Goal: Use online tool/utility: Utilize a website feature to perform a specific function

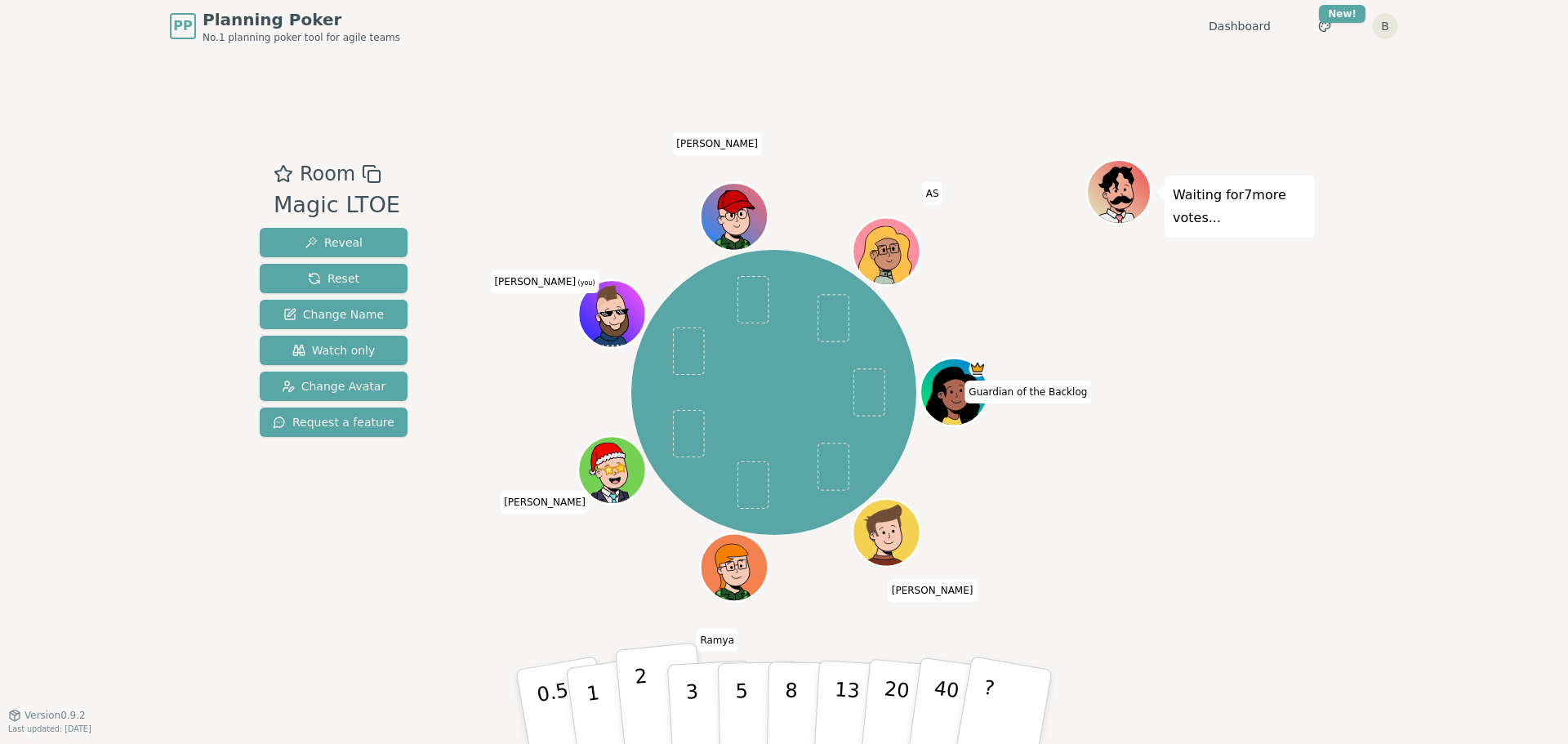
click at [658, 697] on button "2" at bounding box center [661, 707] width 93 height 130
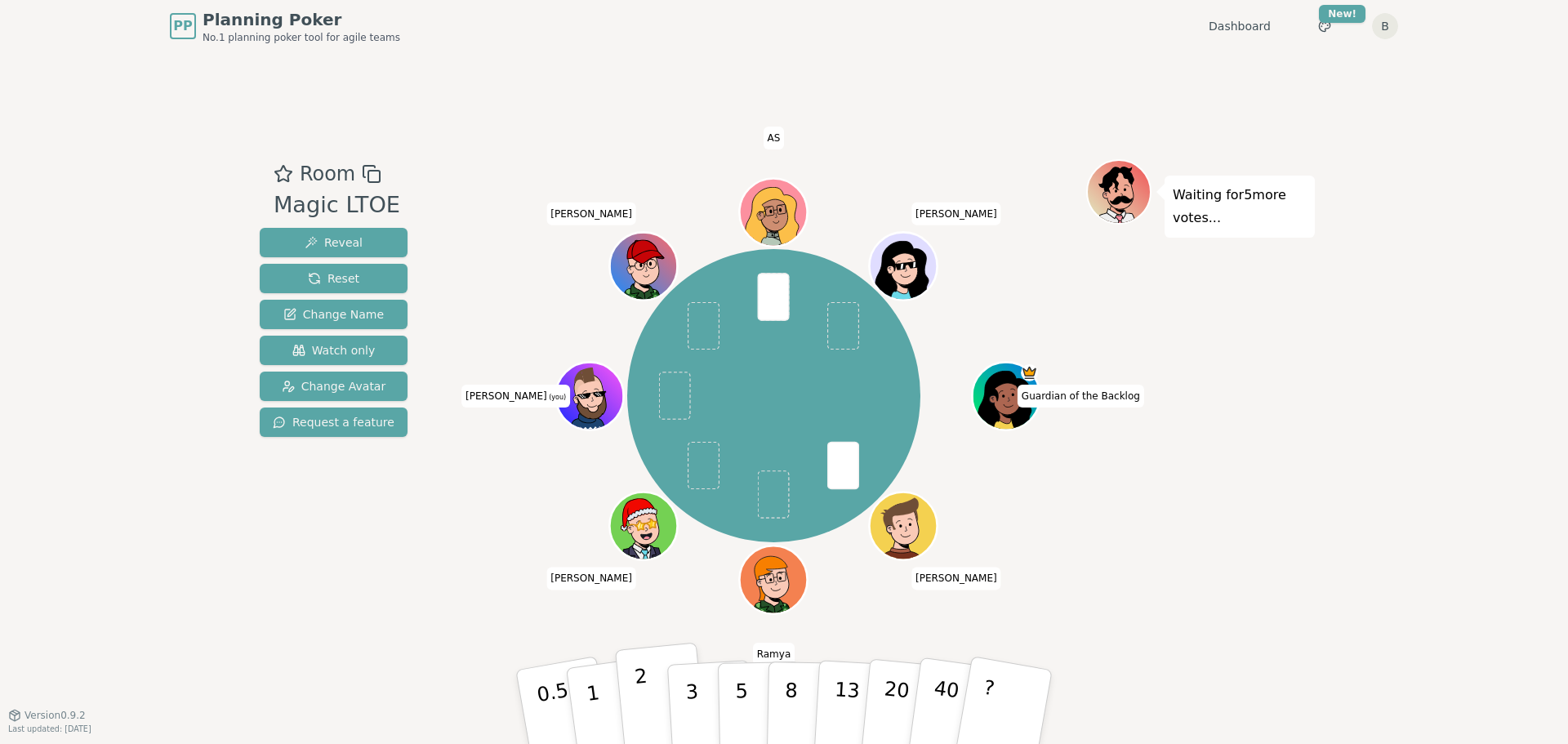
click at [640, 703] on p "2" at bounding box center [644, 709] width 21 height 89
click at [586, 705] on button "1" at bounding box center [612, 707] width 97 height 132
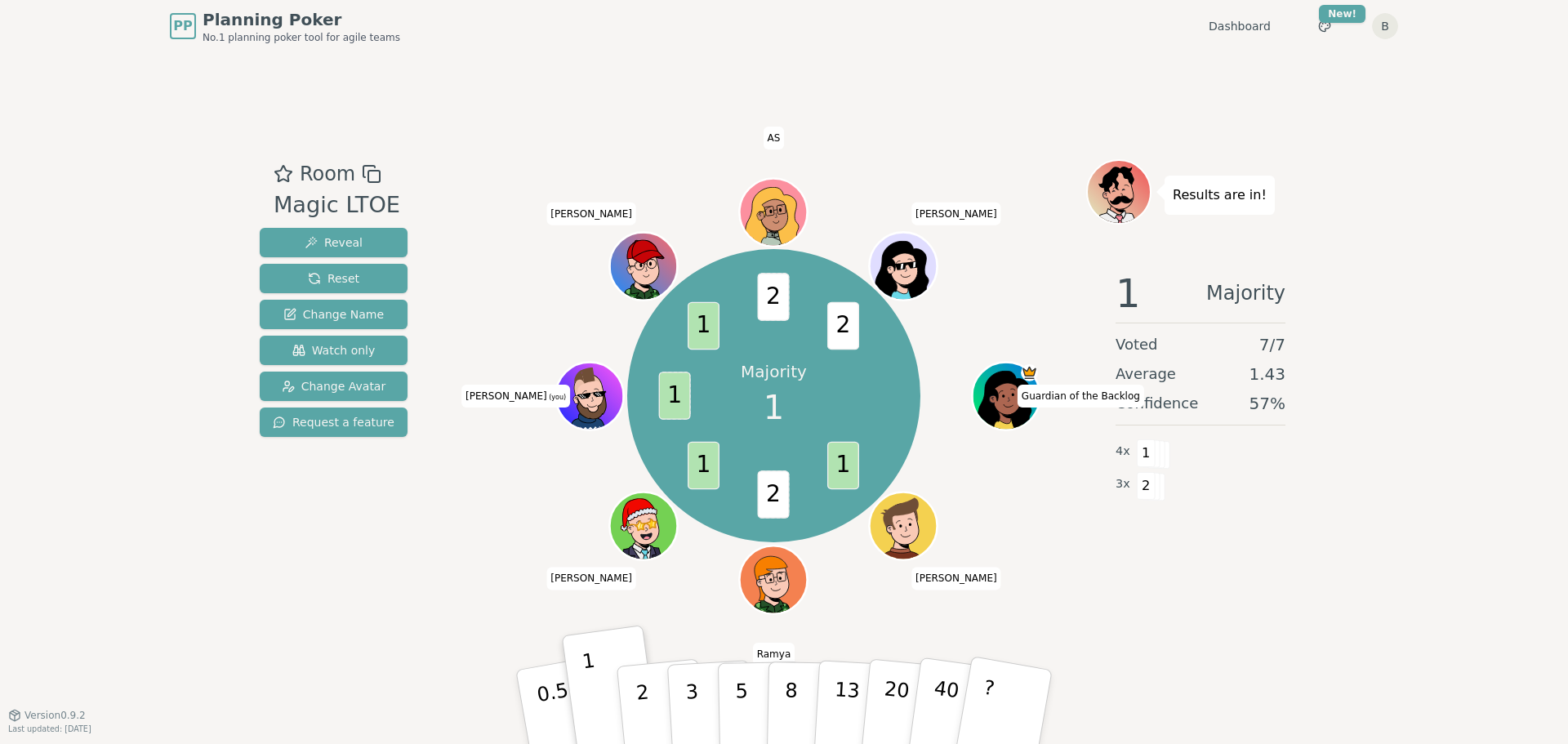
click at [1436, 218] on div "PP Planning Poker No.1 planning poker tool for agile teams Dashboard Toggle the…" at bounding box center [784, 372] width 1568 height 744
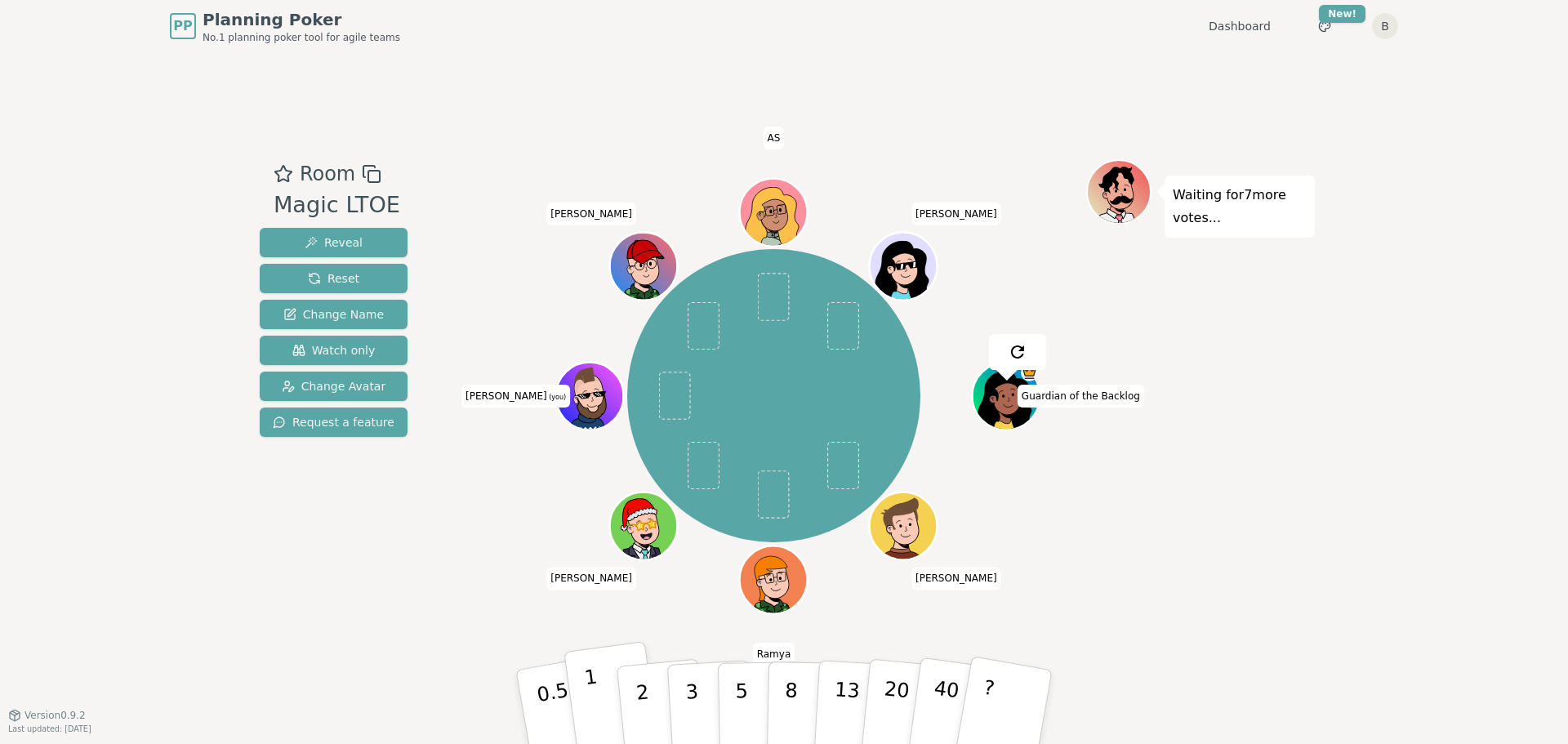
drag, startPoint x: 587, startPoint y: 697, endPoint x: 580, endPoint y: 675, distance: 23.1
click at [587, 697] on p "1" at bounding box center [595, 709] width 25 height 89
drag, startPoint x: 682, startPoint y: 705, endPoint x: 644, endPoint y: 677, distance: 47.2
click at [682, 705] on button "3" at bounding box center [711, 723] width 89 height 128
click at [655, 698] on button "2" at bounding box center [661, 707] width 93 height 130
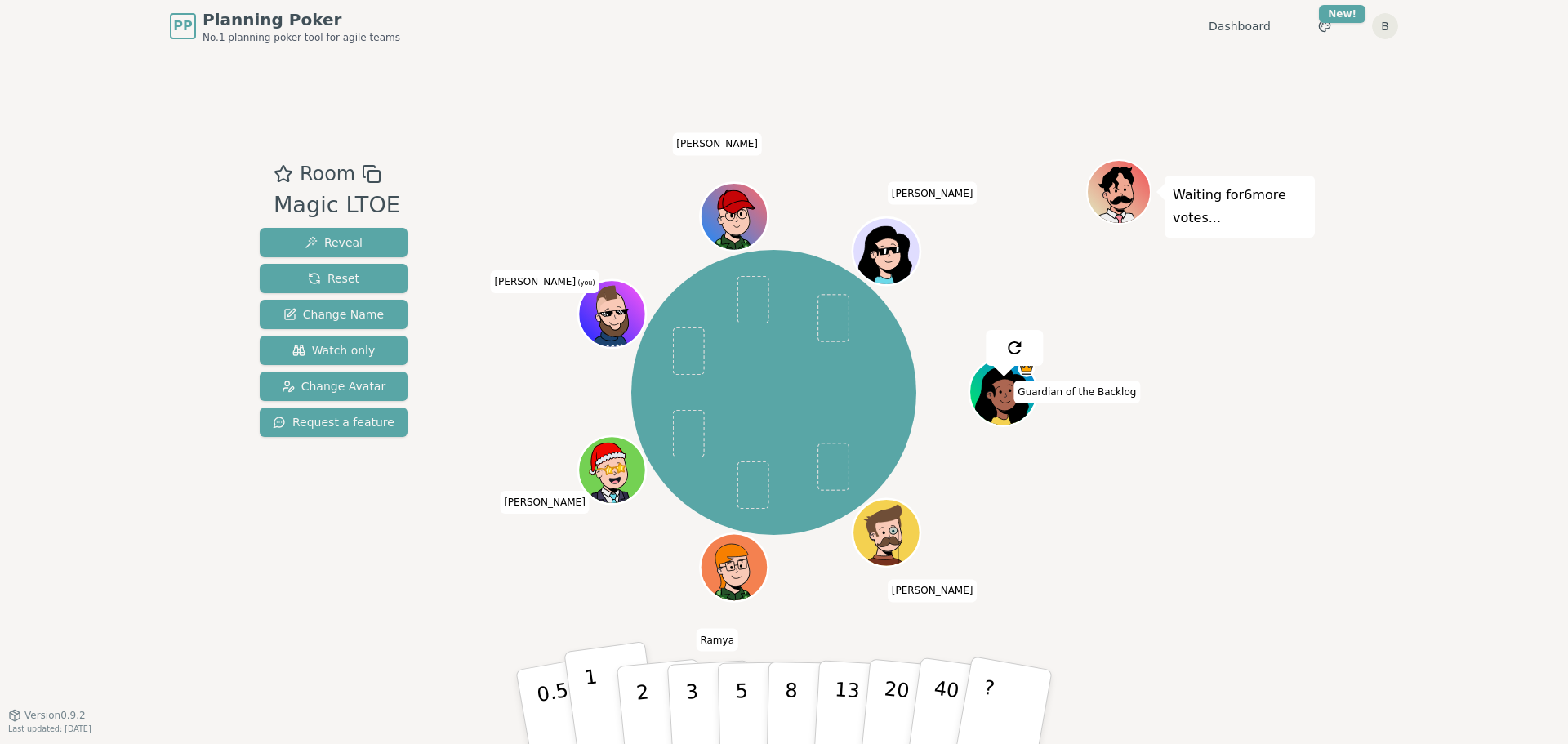
click at [593, 708] on p "1" at bounding box center [595, 709] width 25 height 89
click at [583, 692] on button "1" at bounding box center [612, 707] width 97 height 132
click at [647, 706] on p "2" at bounding box center [644, 709] width 21 height 89
click at [701, 692] on button "3" at bounding box center [711, 707] width 89 height 128
drag, startPoint x: 750, startPoint y: 688, endPoint x: 760, endPoint y: 677, distance: 14.9
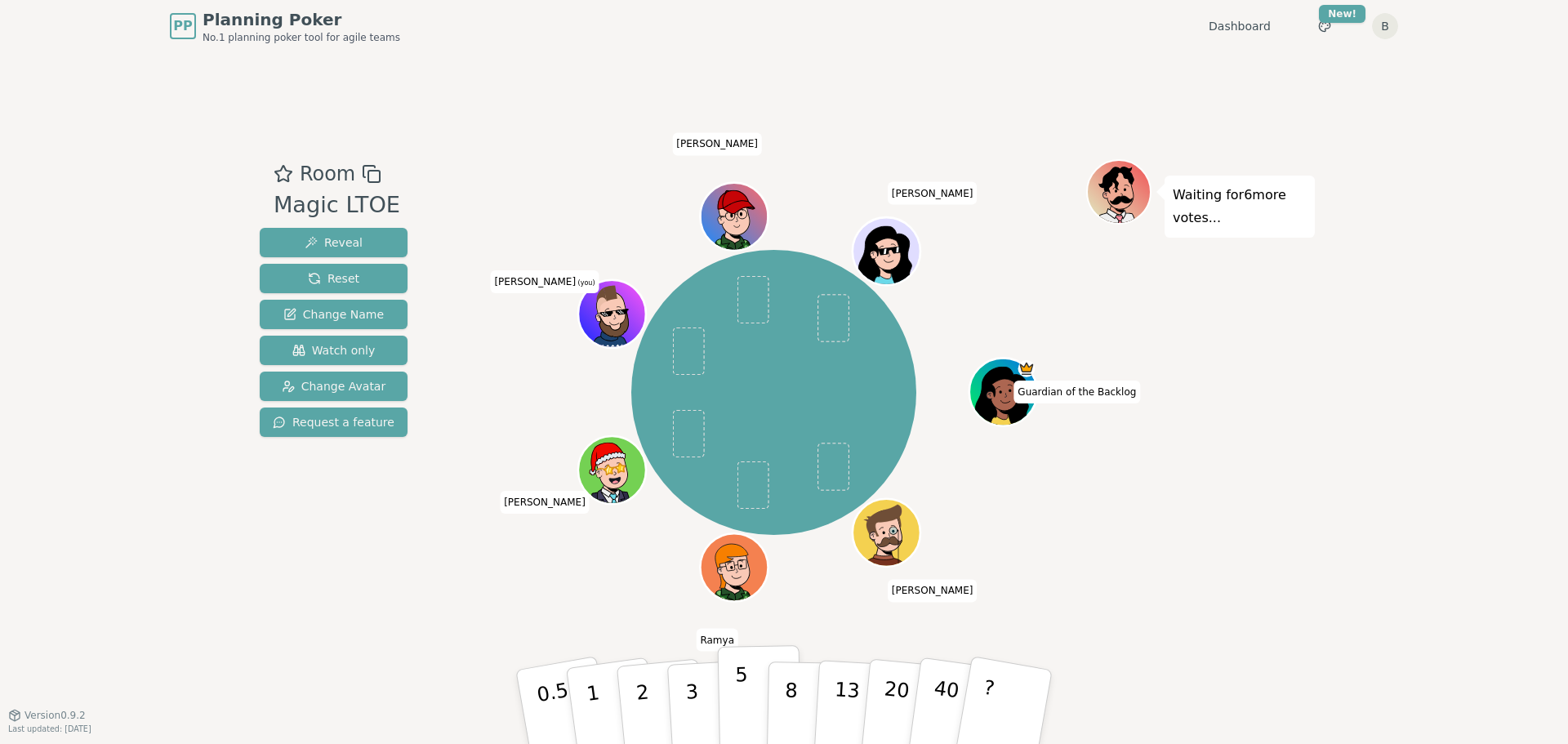
click at [750, 688] on button "5" at bounding box center [760, 706] width 84 height 124
click at [645, 712] on p "2" at bounding box center [644, 709] width 21 height 89
click at [638, 696] on p "2" at bounding box center [644, 709] width 21 height 89
click at [633, 692] on button "2" at bounding box center [661, 707] width 93 height 130
click at [649, 706] on button "2" at bounding box center [661, 707] width 93 height 130
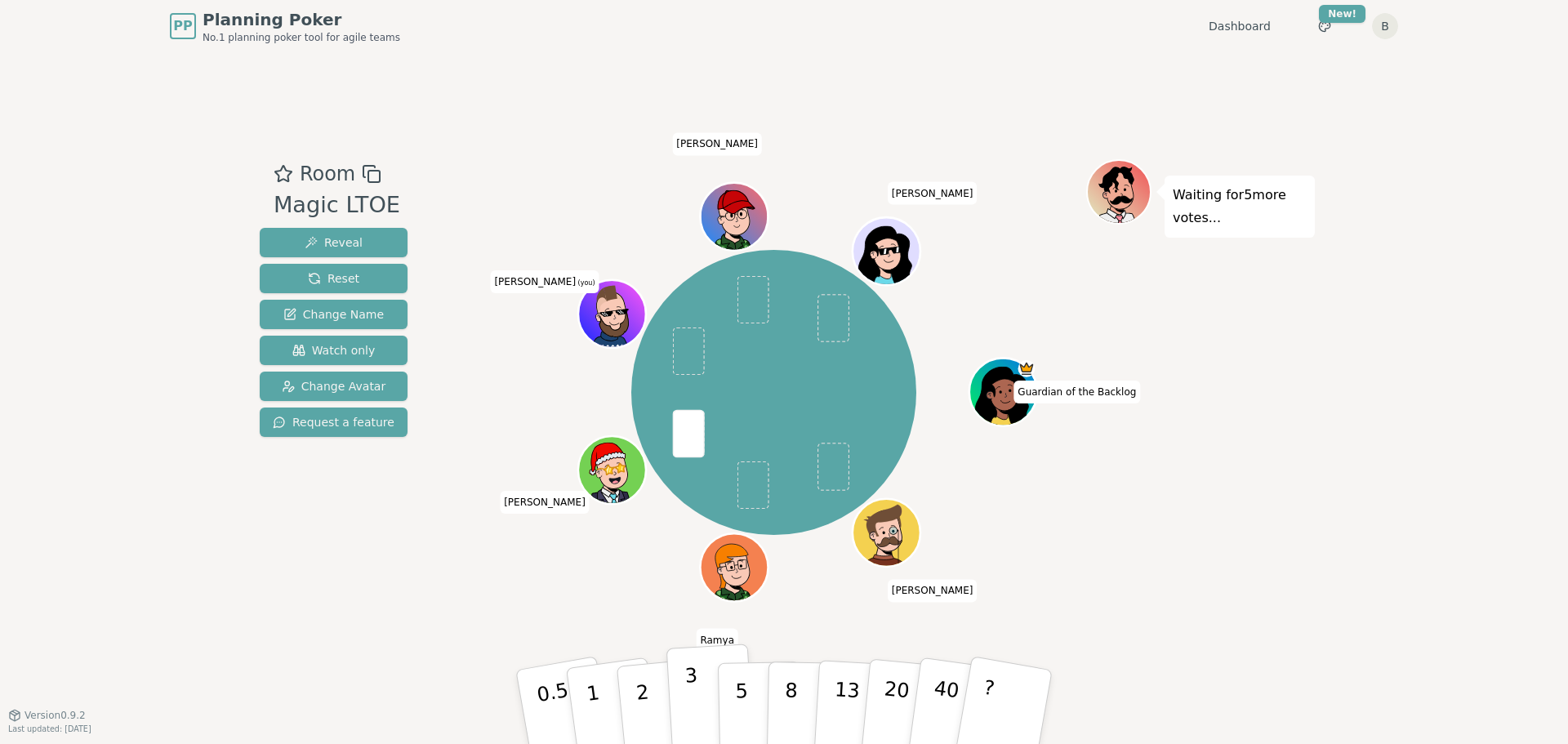
click at [691, 697] on p "3" at bounding box center [693, 708] width 18 height 89
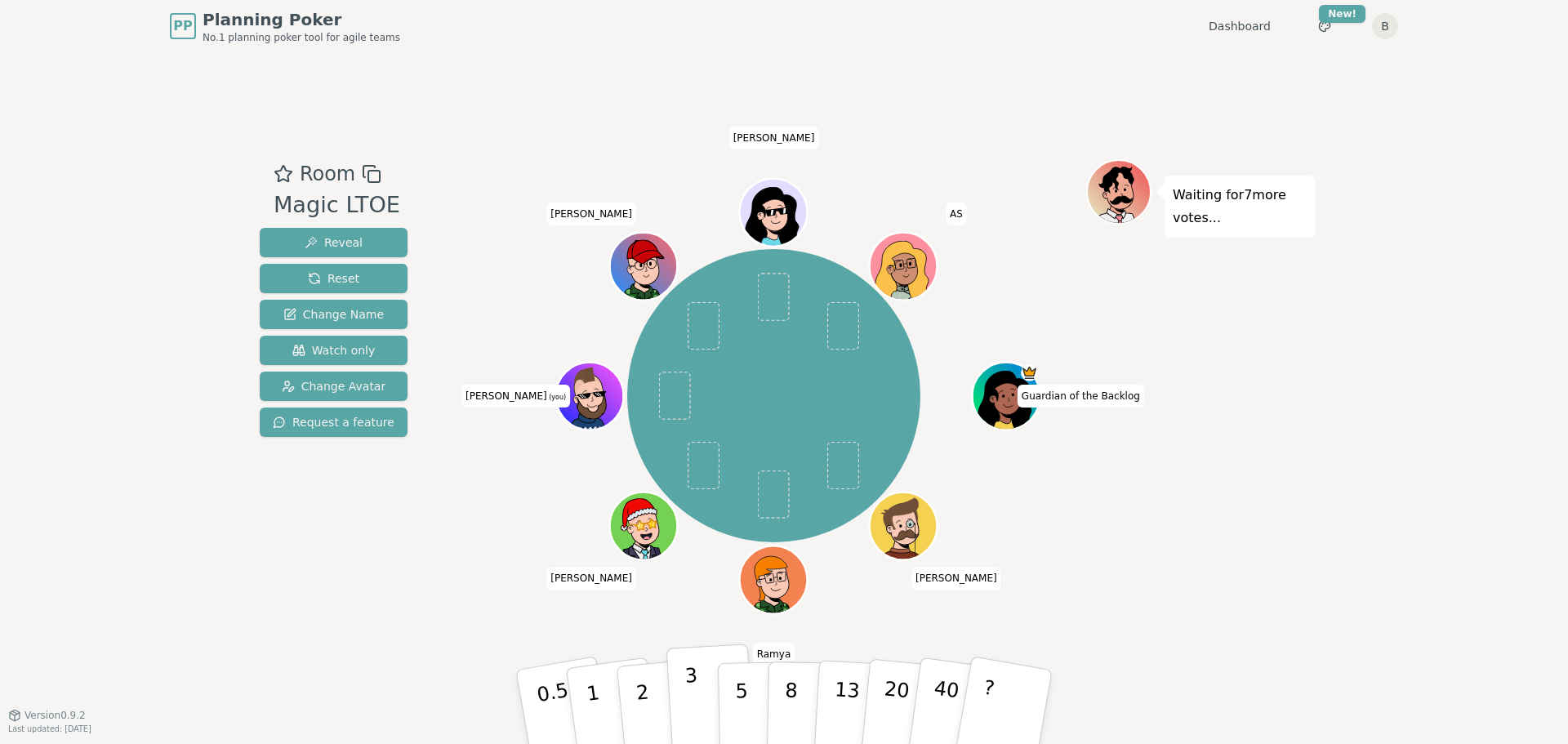
click at [704, 694] on button "3" at bounding box center [711, 707] width 89 height 128
click at [657, 691] on button "2" at bounding box center [661, 707] width 93 height 130
click at [681, 691] on button "3" at bounding box center [711, 707] width 89 height 128
click at [656, 711] on button "2" at bounding box center [661, 707] width 93 height 130
drag, startPoint x: 645, startPoint y: 704, endPoint x: 635, endPoint y: 704, distance: 10.0
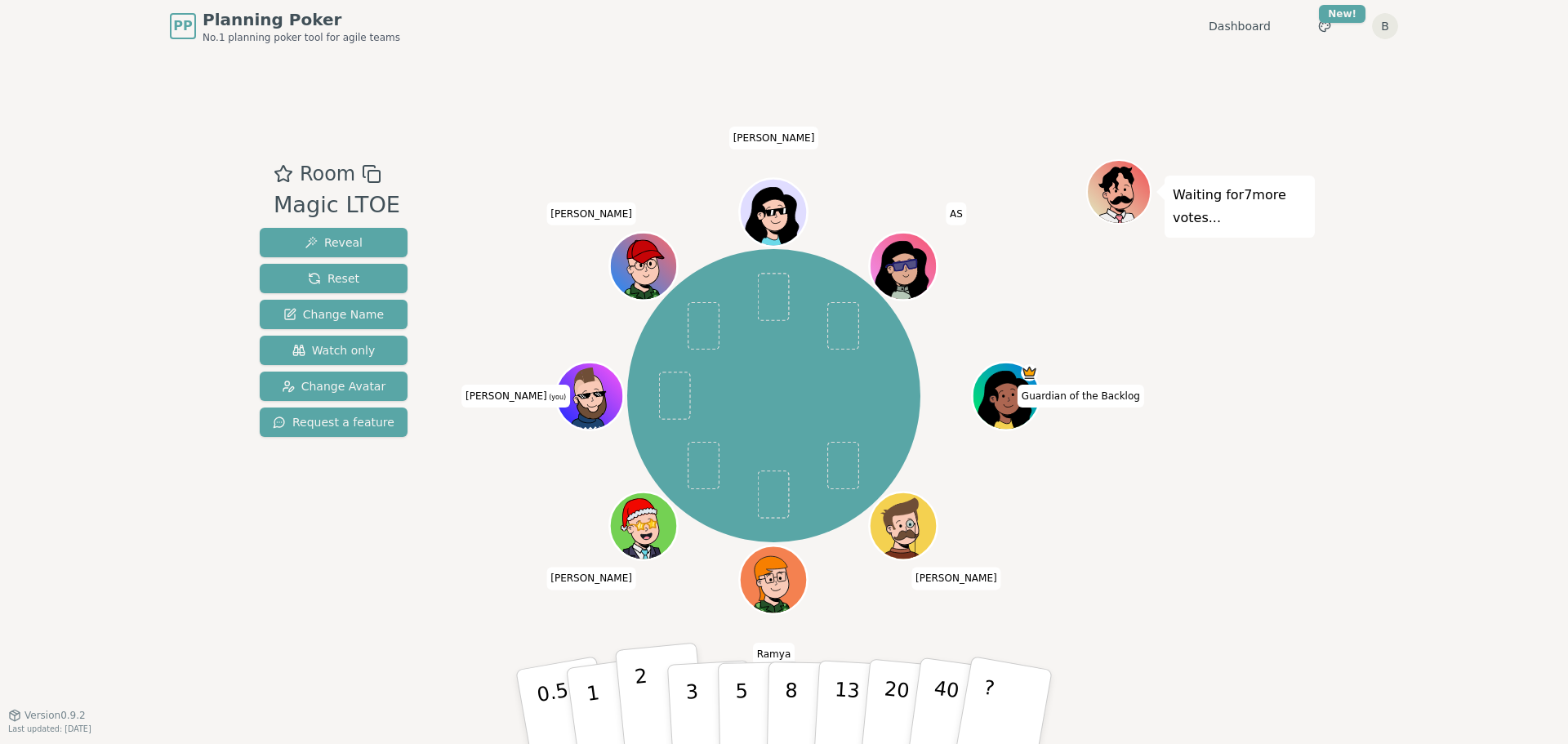
click at [645, 704] on p "2" at bounding box center [644, 709] width 21 height 89
click at [693, 703] on p "3" at bounding box center [693, 708] width 18 height 89
click at [691, 693] on p "3" at bounding box center [693, 708] width 18 height 89
